Goal: Find specific page/section: Find specific page/section

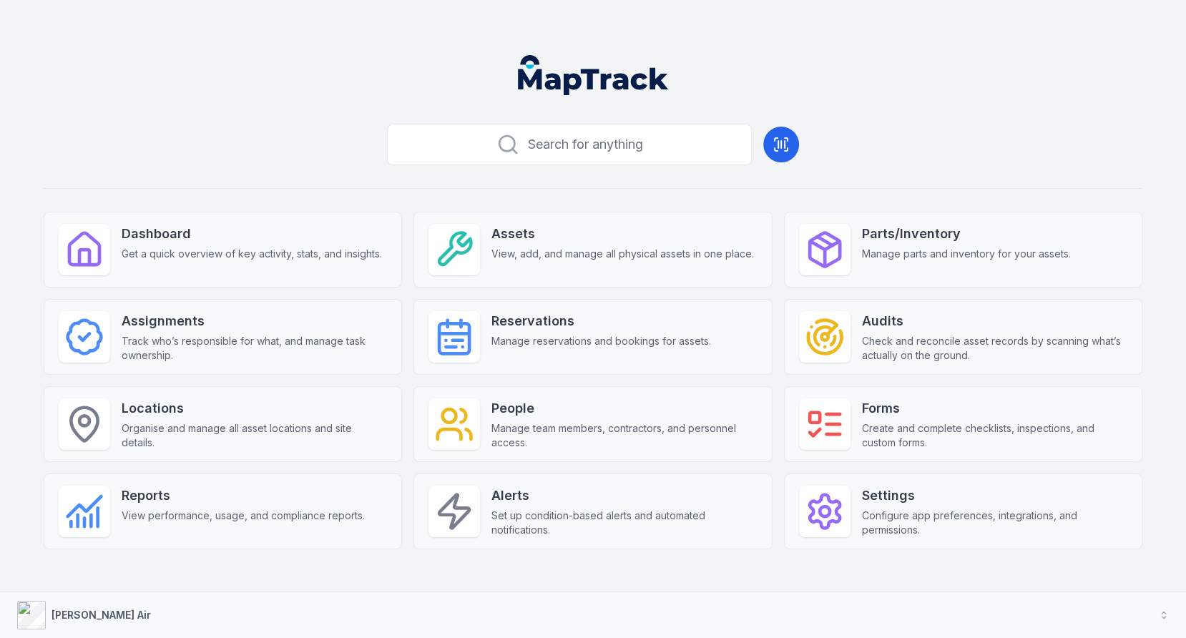
click at [541, 605] on button "[PERSON_NAME] Air" at bounding box center [593, 615] width 1186 height 46
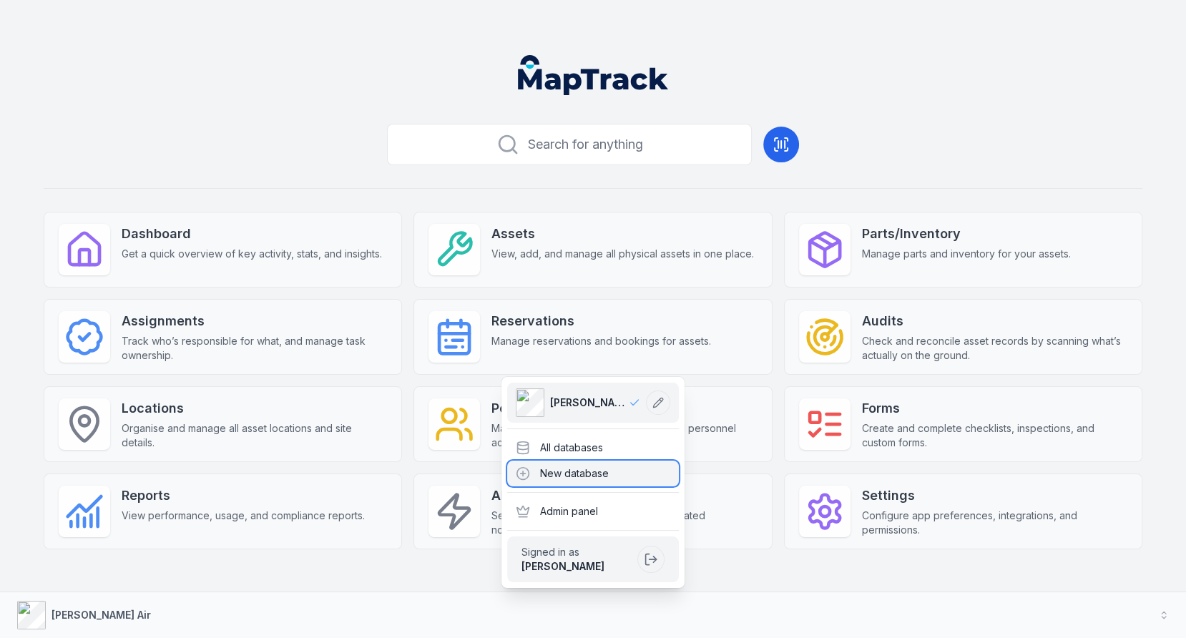
click at [618, 462] on div "New database" at bounding box center [593, 474] width 172 height 26
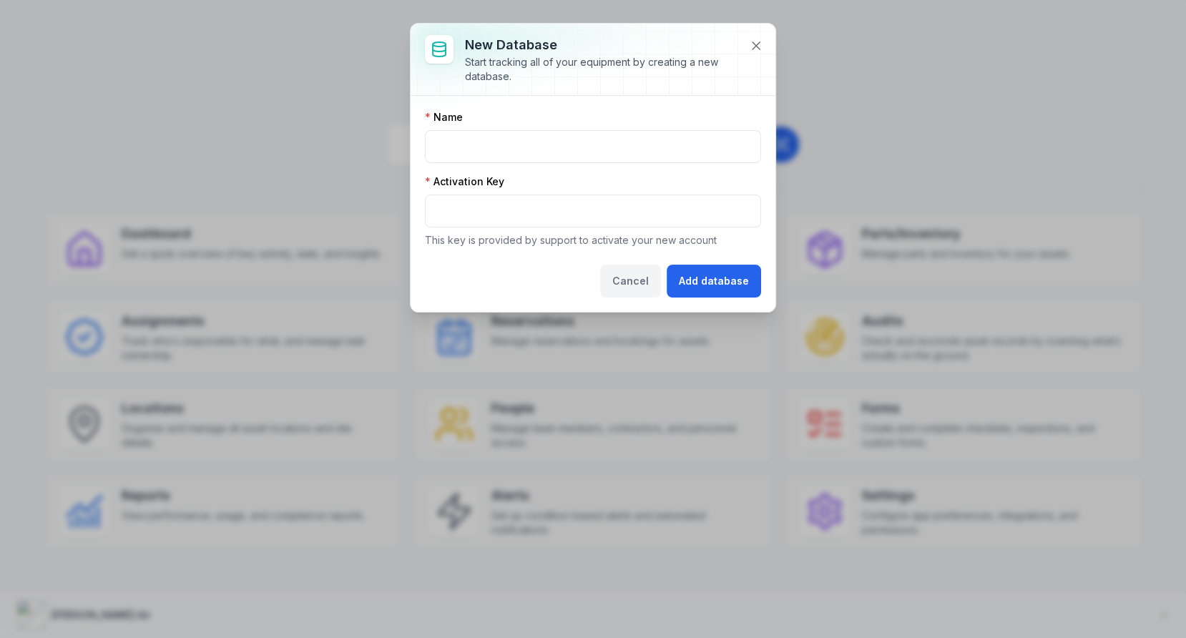
click at [643, 280] on button "Cancel" at bounding box center [630, 281] width 61 height 33
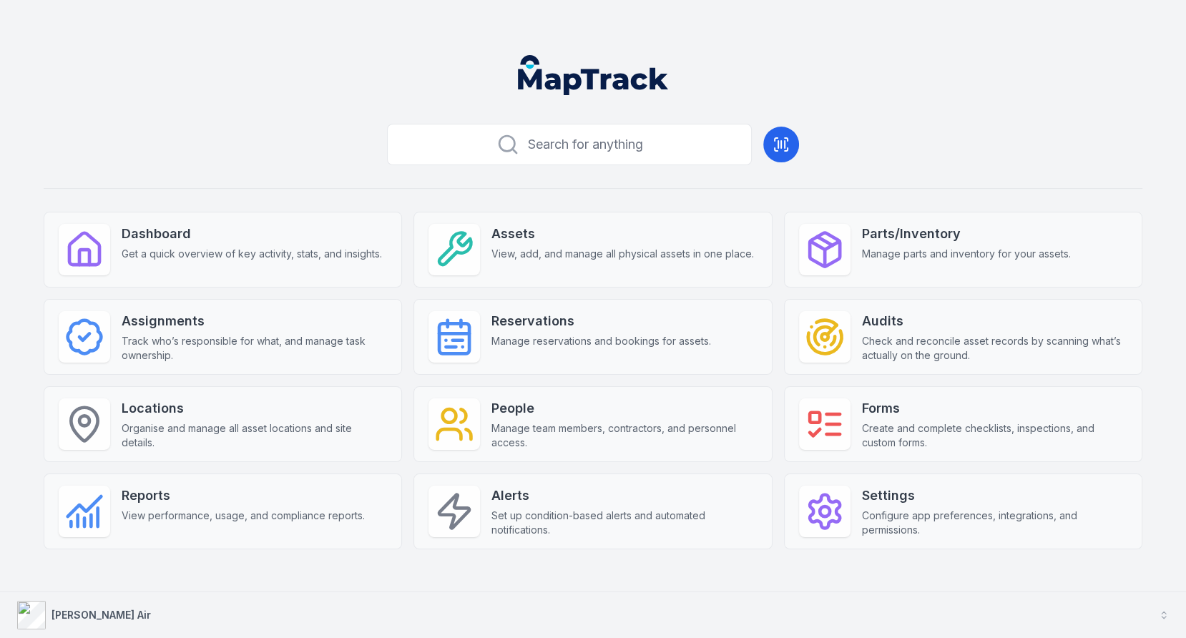
click at [551, 624] on button "[PERSON_NAME] Air" at bounding box center [593, 615] width 1186 height 46
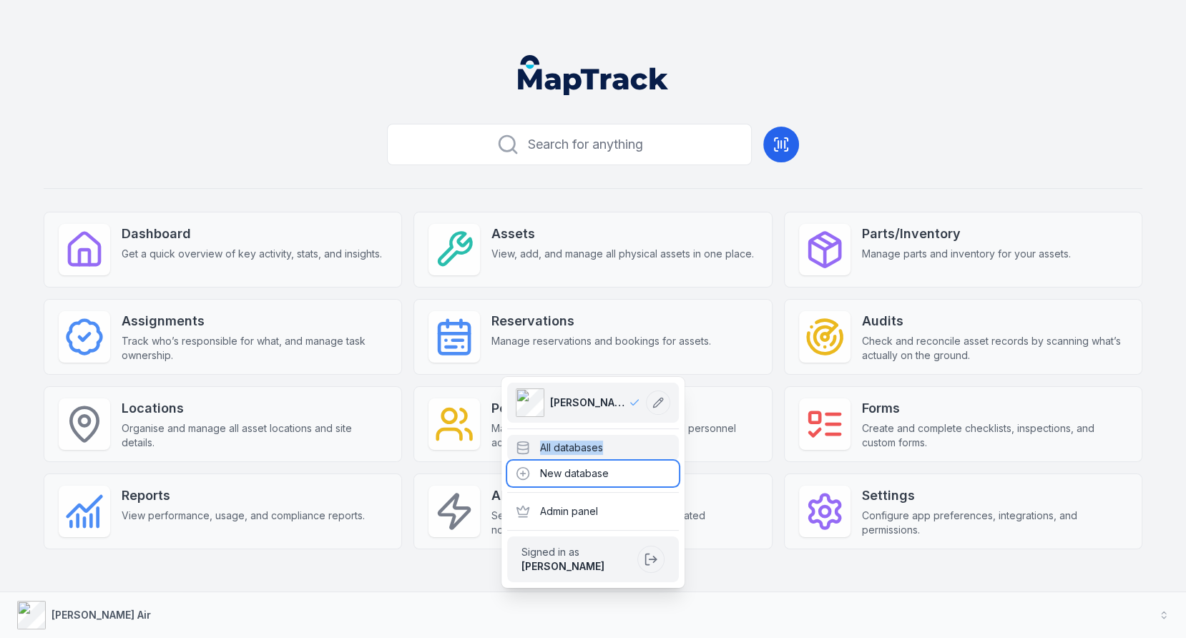
drag, startPoint x: 616, startPoint y: 461, endPoint x: 623, endPoint y: 448, distance: 14.7
click at [623, 448] on div "[PERSON_NAME] Air All databases New database Admin panel Signed in as [PERSON_N…" at bounding box center [592, 482] width 183 height 211
click at [623, 448] on div "All databases" at bounding box center [593, 448] width 172 height 26
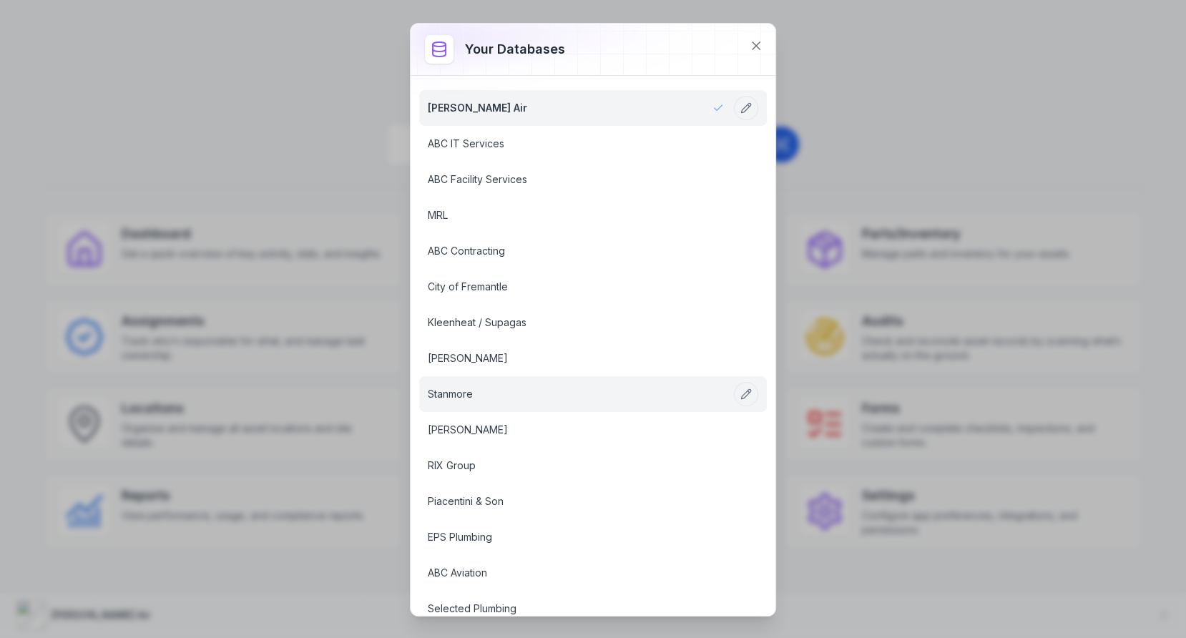
scroll to position [1762, 0]
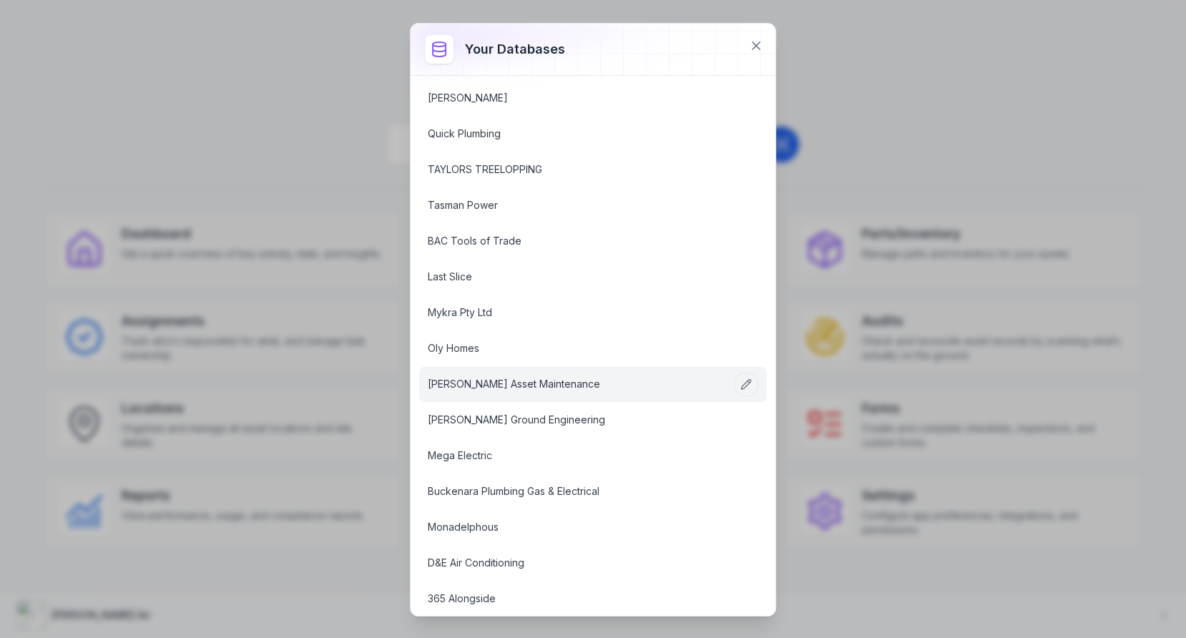
click at [587, 377] on link "[PERSON_NAME] Asset Maintenance" at bounding box center [576, 384] width 296 height 14
